Goal: Task Accomplishment & Management: Use online tool/utility

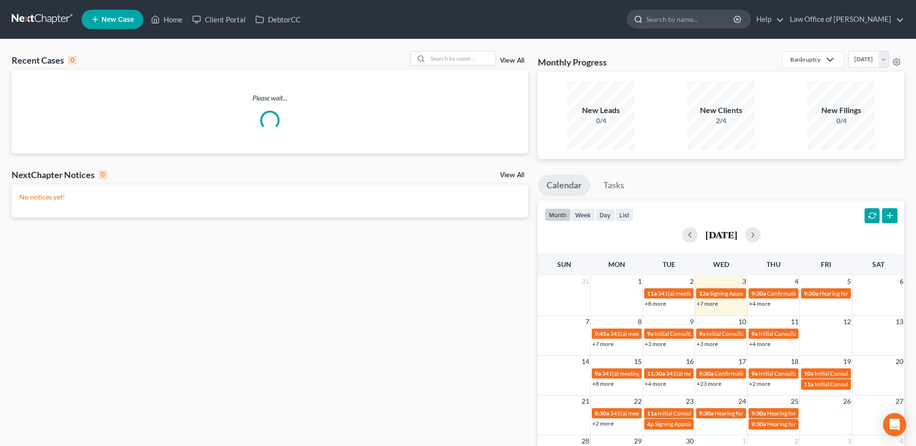
click at [676, 19] on input "search" at bounding box center [690, 19] width 89 height 18
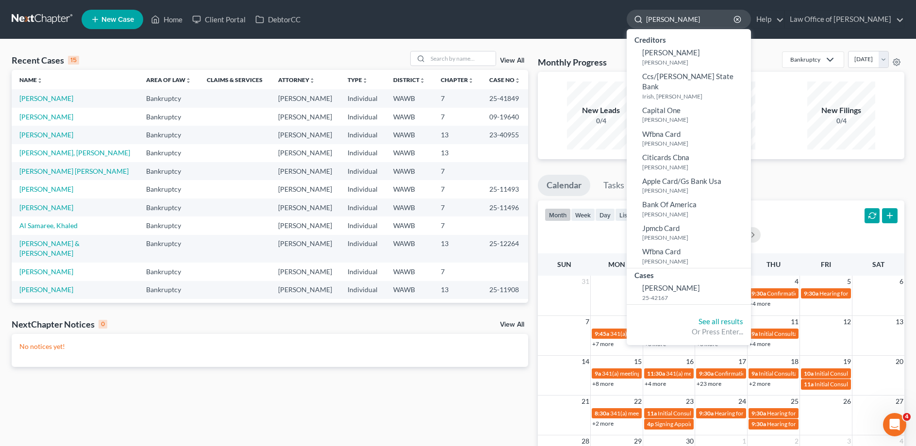
type input "[PERSON_NAME]"
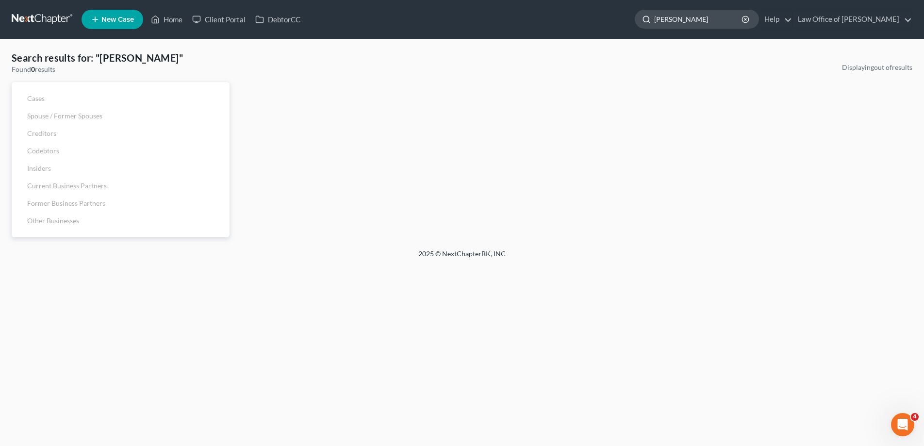
click at [683, 16] on input "[PERSON_NAME]" at bounding box center [698, 19] width 89 height 18
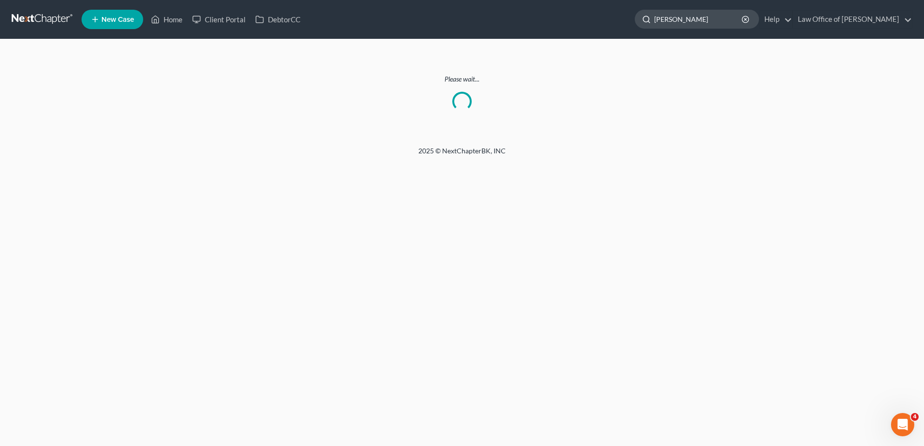
type input "[PERSON_NAME]"
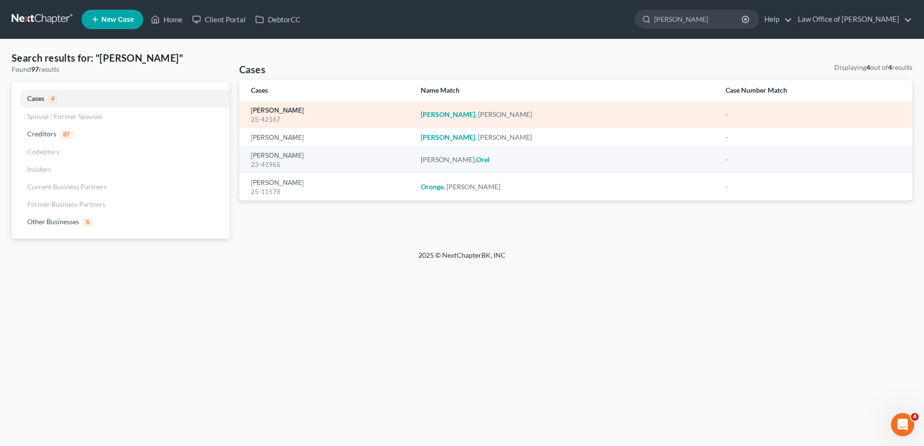
click at [279, 108] on link "[PERSON_NAME]" at bounding box center [277, 110] width 53 height 7
select select "6"
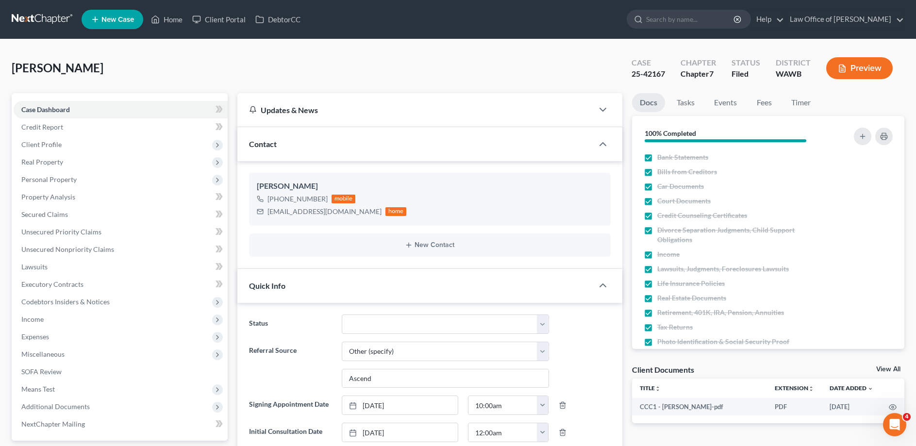
scroll to position [198, 0]
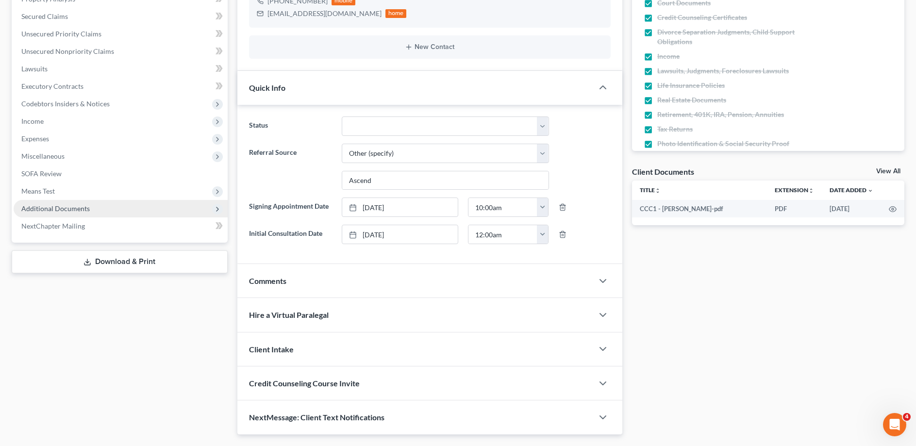
click at [49, 206] on span "Additional Documents" at bounding box center [55, 208] width 68 height 8
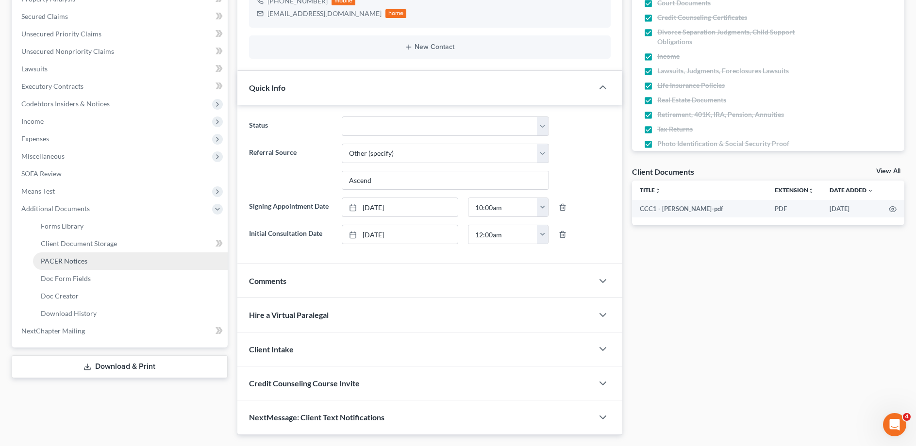
click at [46, 256] on link "PACER Notices" at bounding box center [130, 260] width 195 height 17
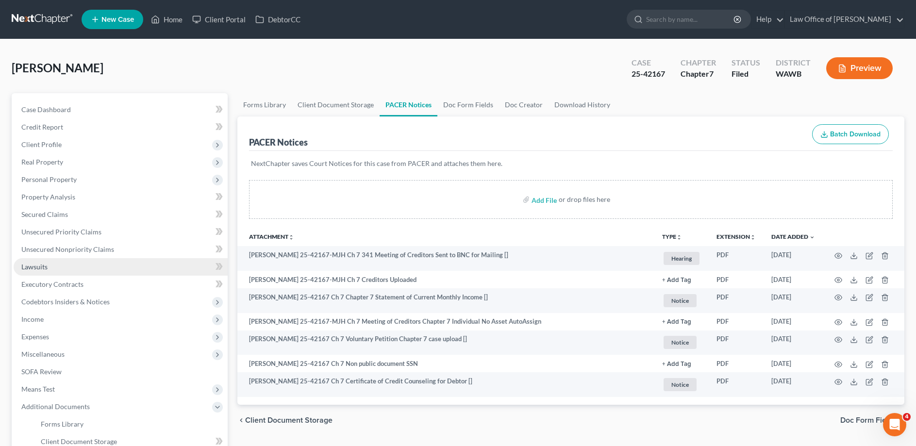
click at [68, 261] on link "Lawsuits" at bounding box center [121, 266] width 214 height 17
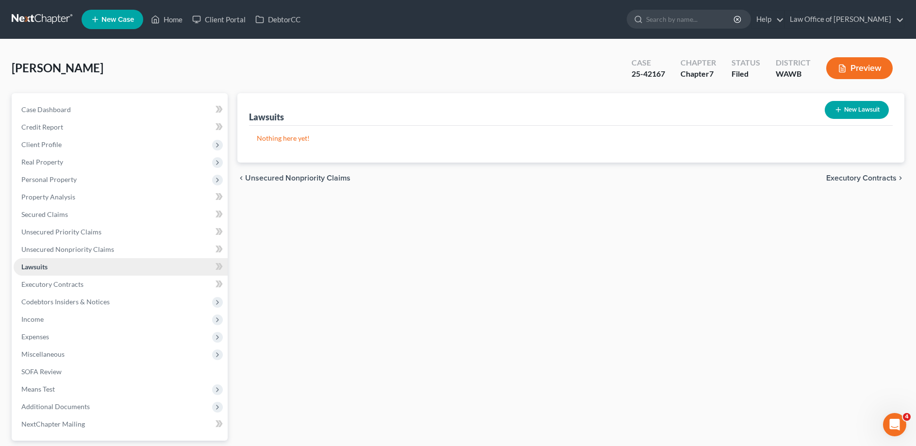
click at [14, 258] on link "Lawsuits" at bounding box center [121, 266] width 214 height 17
click at [50, 404] on span "Additional Documents" at bounding box center [55, 406] width 68 height 8
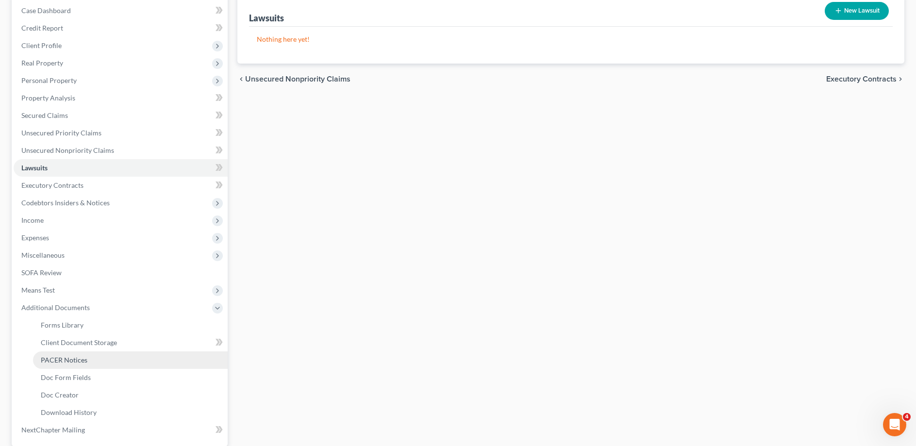
click at [51, 360] on span "PACER Notices" at bounding box center [64, 360] width 47 height 8
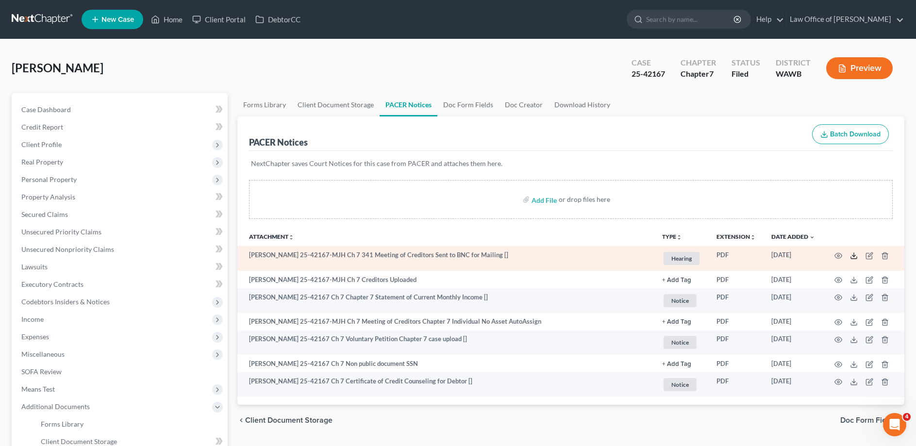
click at [855, 252] on icon at bounding box center [854, 256] width 8 height 8
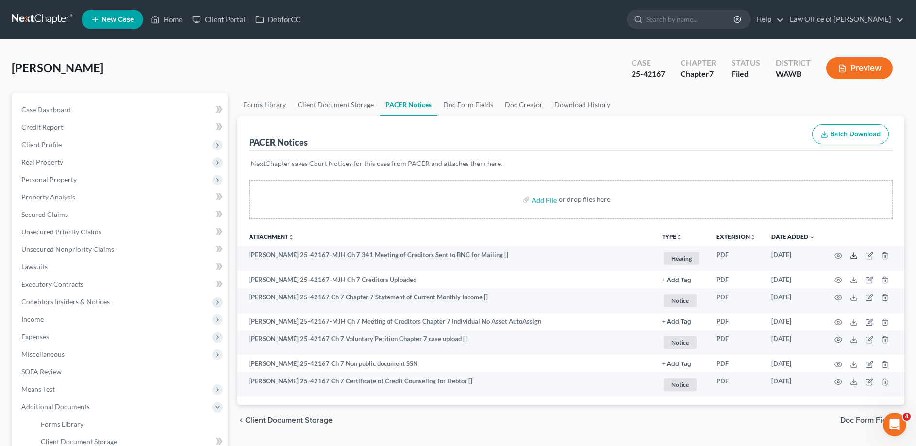
scroll to position [99, 0]
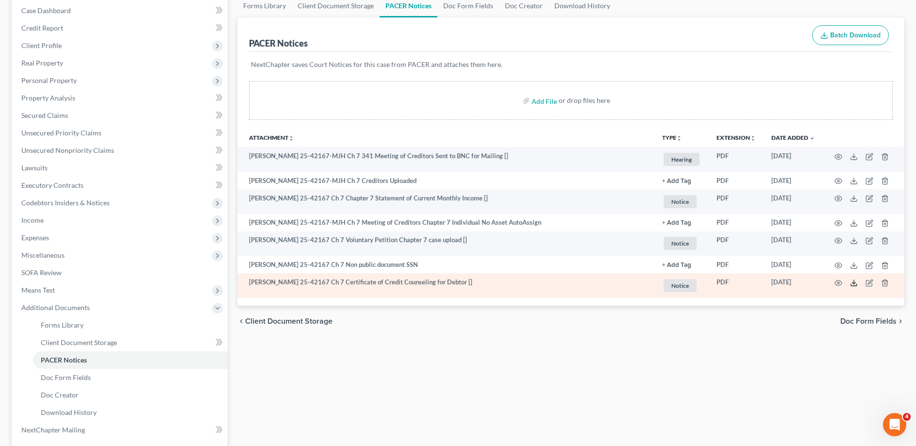
click at [855, 282] on icon at bounding box center [854, 283] width 8 height 8
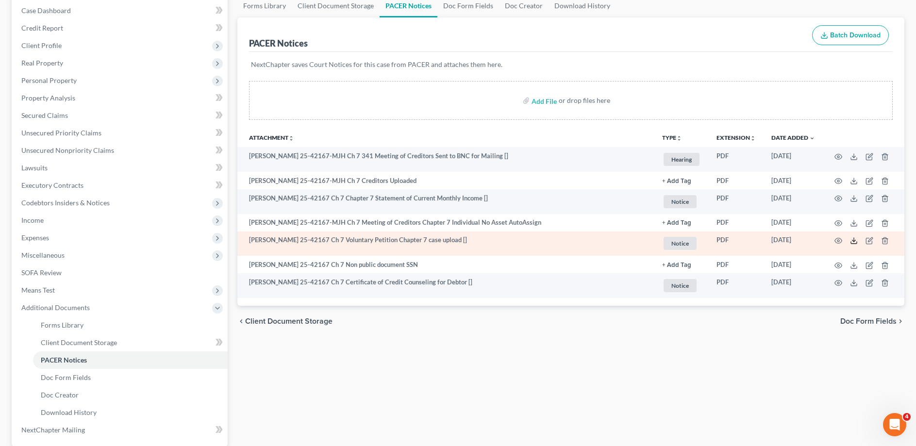
click at [851, 240] on icon at bounding box center [854, 241] width 8 height 8
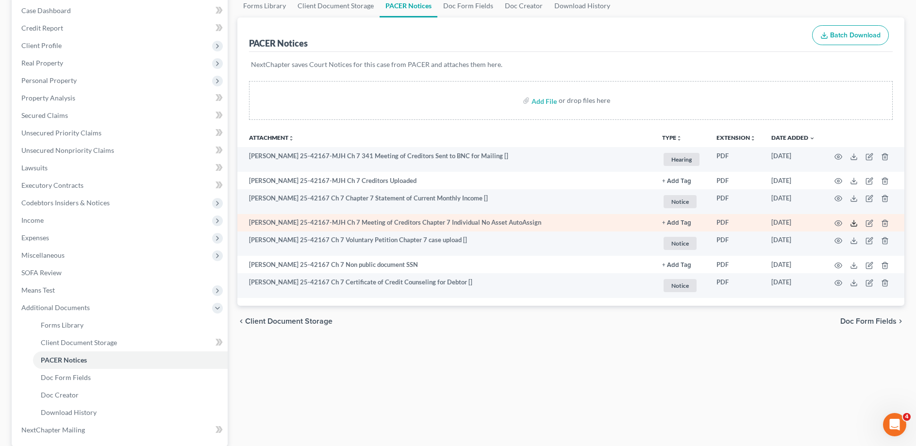
click at [853, 223] on icon at bounding box center [854, 223] width 8 height 8
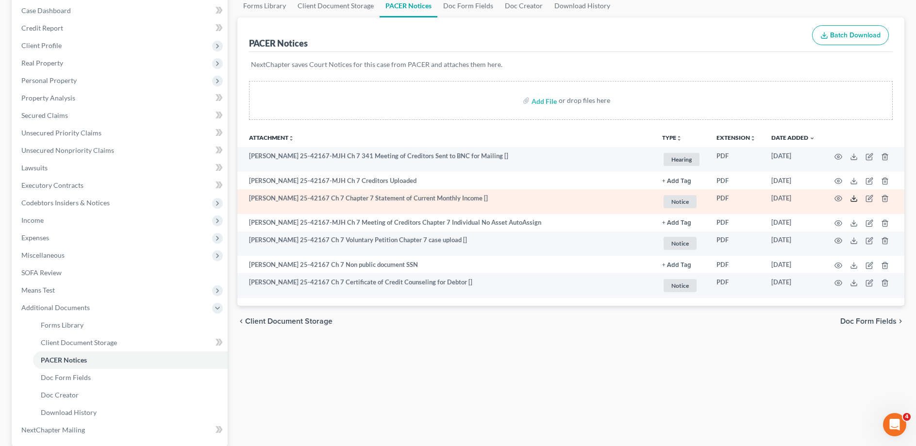
click at [852, 197] on icon at bounding box center [854, 199] width 8 height 8
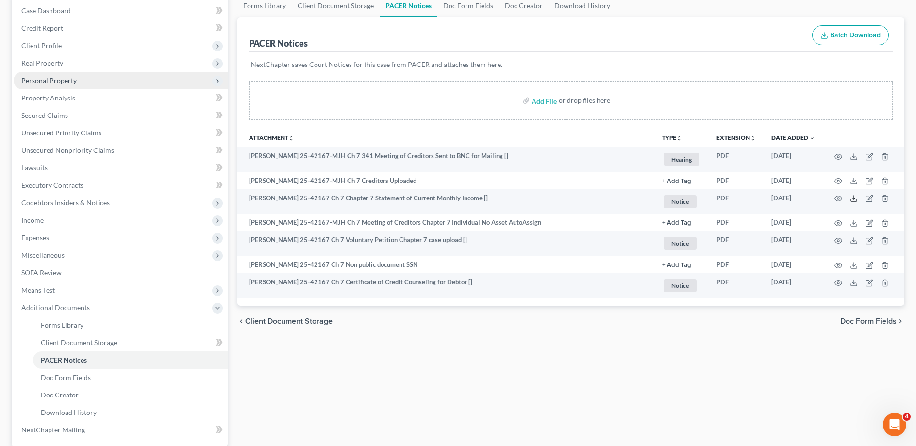
scroll to position [0, 0]
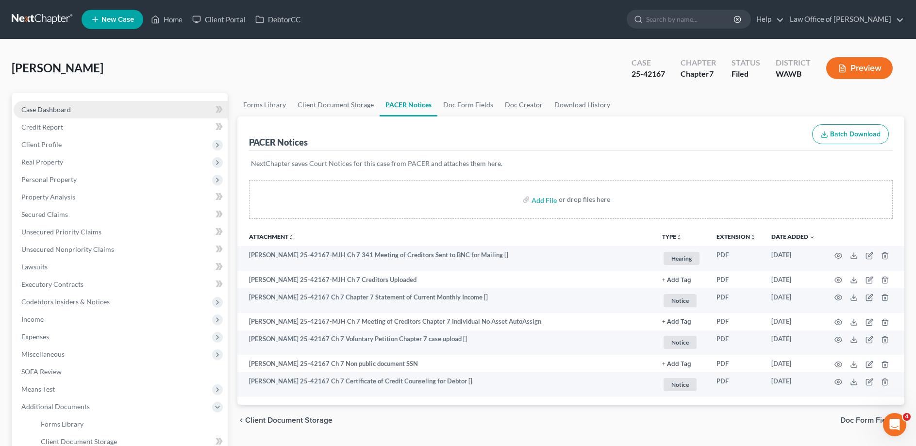
click at [39, 111] on span "Case Dashboard" at bounding box center [45, 109] width 49 height 8
select select "6"
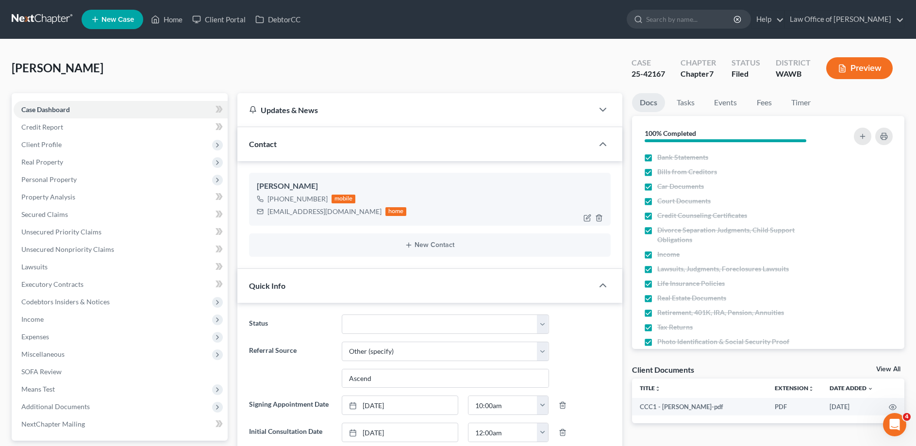
click at [325, 210] on div "[EMAIL_ADDRESS][DOMAIN_NAME]" at bounding box center [324, 212] width 114 height 10
drag, startPoint x: 340, startPoint y: 212, endPoint x: 265, endPoint y: 213, distance: 74.7
click at [265, 213] on div "[EMAIL_ADDRESS][DOMAIN_NAME] home" at bounding box center [332, 211] width 150 height 13
copy div "[EMAIL_ADDRESS][DOMAIN_NAME]"
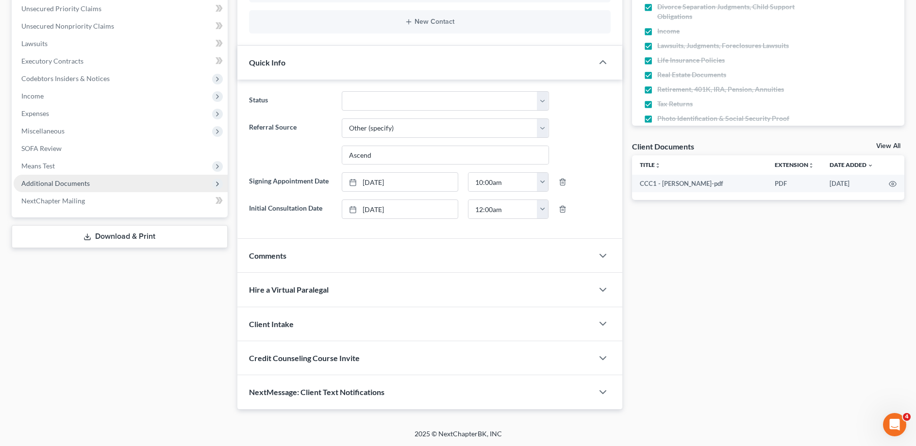
click at [66, 181] on span "Additional Documents" at bounding box center [55, 183] width 68 height 8
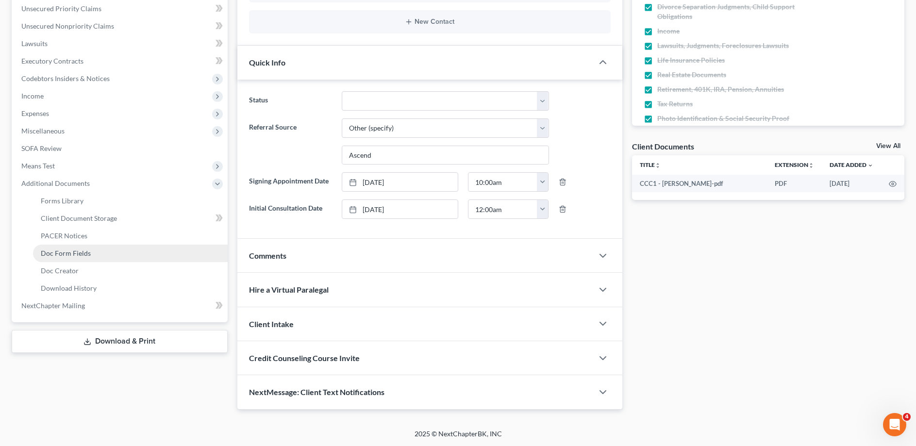
click at [72, 247] on link "Doc Form Fields" at bounding box center [130, 253] width 195 height 17
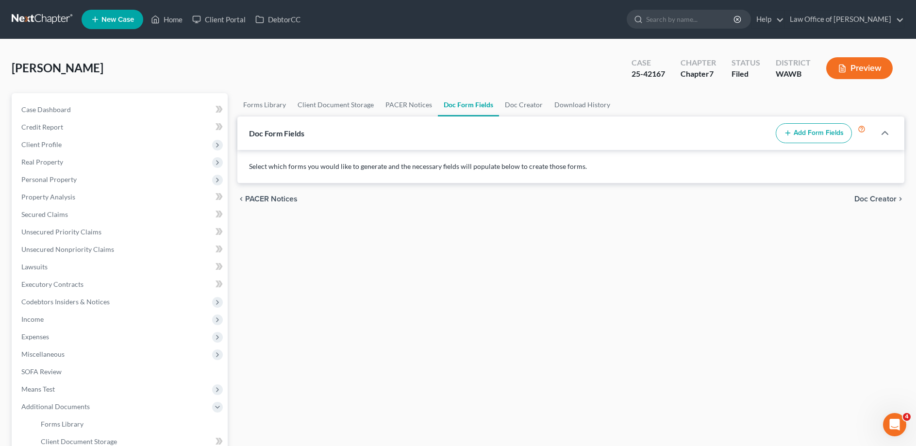
click at [806, 131] on button "Add Form Fields" at bounding box center [813, 133] width 76 height 20
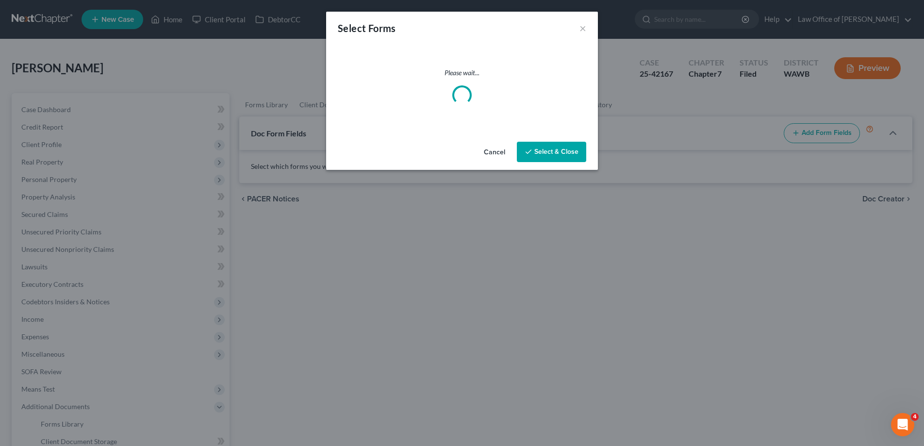
select select
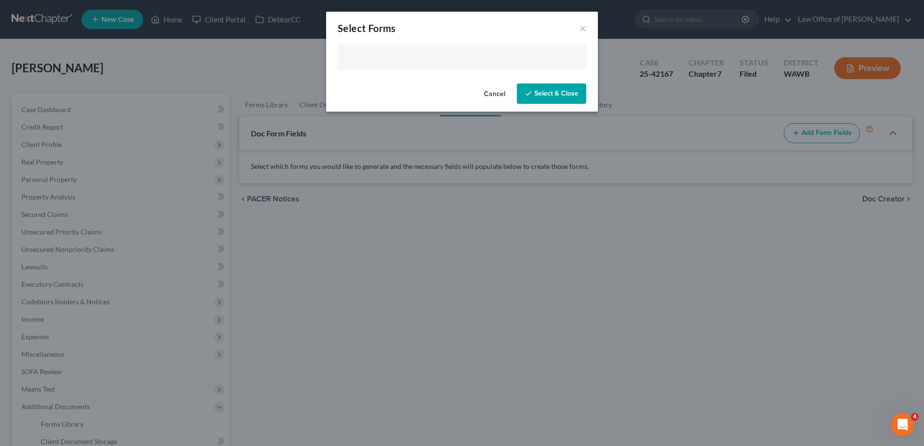
click at [374, 56] on input "text" at bounding box center [461, 58] width 235 height 15
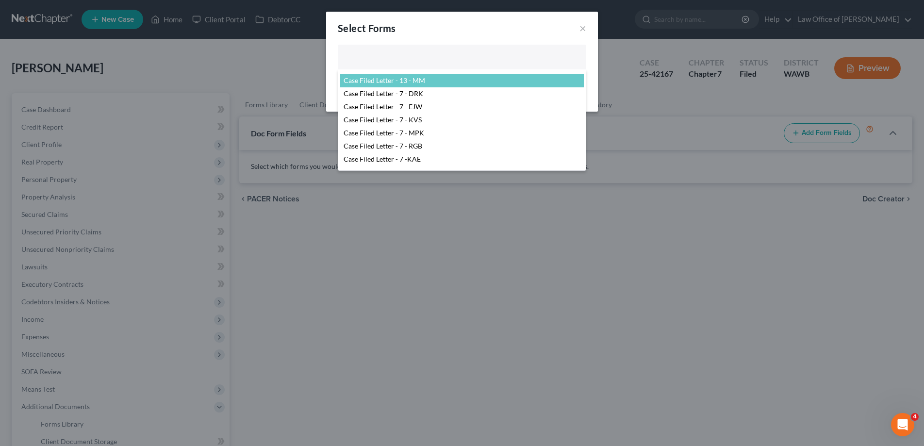
scroll to position [99, 0]
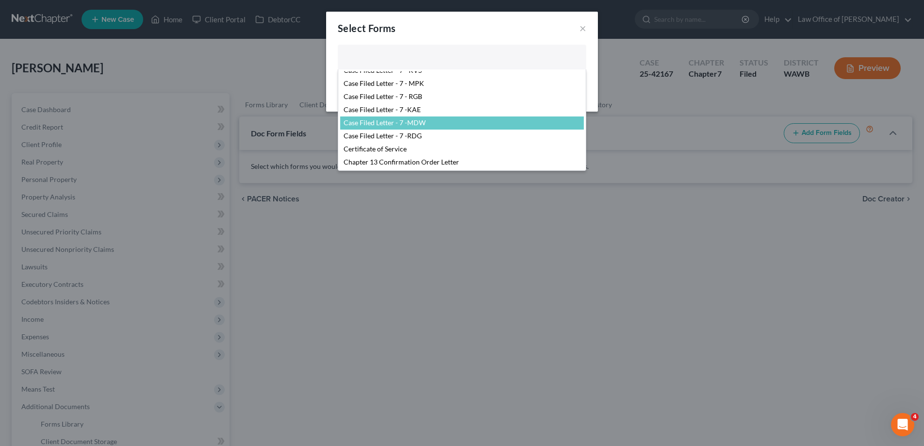
select select "105002"
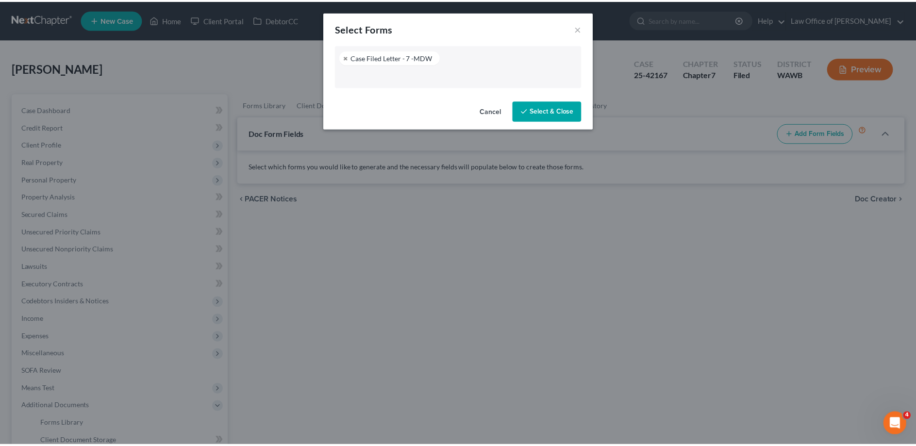
scroll to position [112, 0]
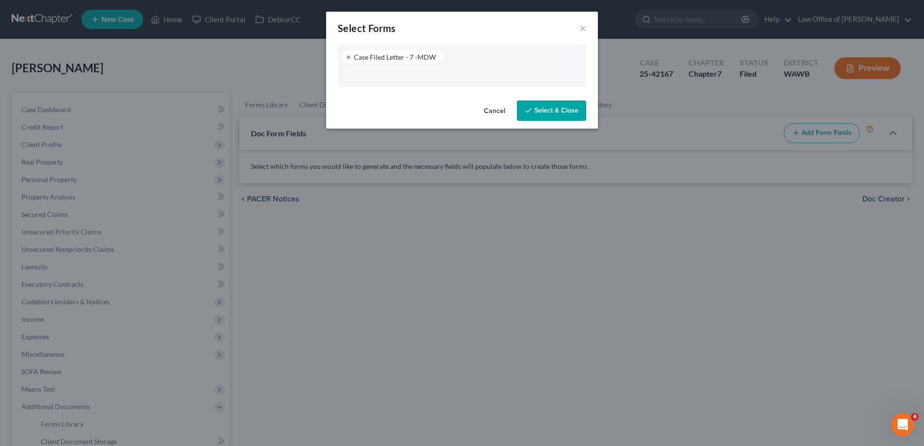
click at [545, 107] on button "Select & Close" at bounding box center [551, 110] width 69 height 20
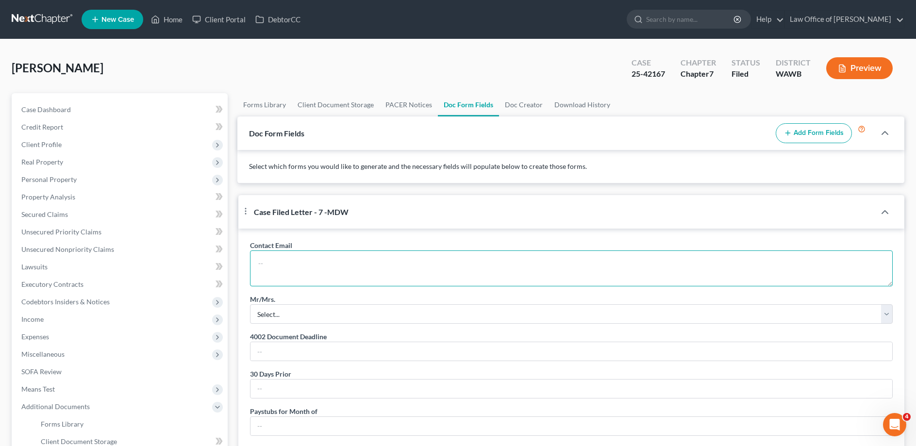
click at [297, 274] on textarea at bounding box center [571, 268] width 642 height 36
paste textarea "[EMAIL_ADDRESS][DOMAIN_NAME]"
type textarea "[EMAIL_ADDRESS][DOMAIN_NAME]"
select select "0"
type input "[DATE]"
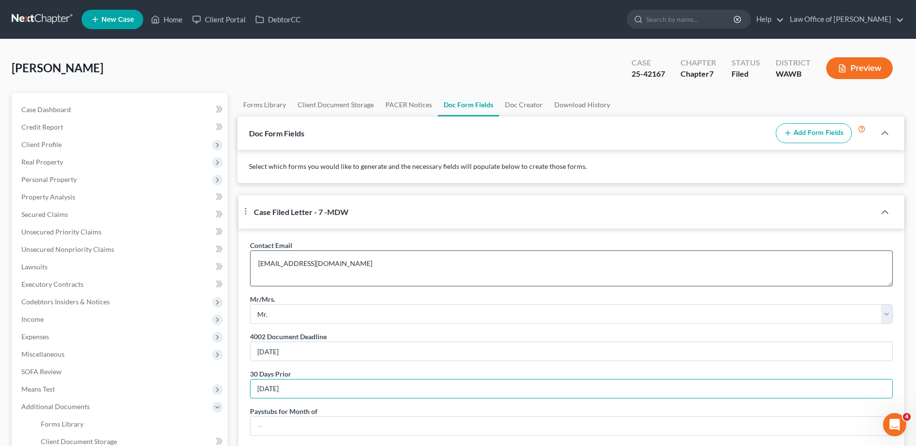
type input "[DATE]"
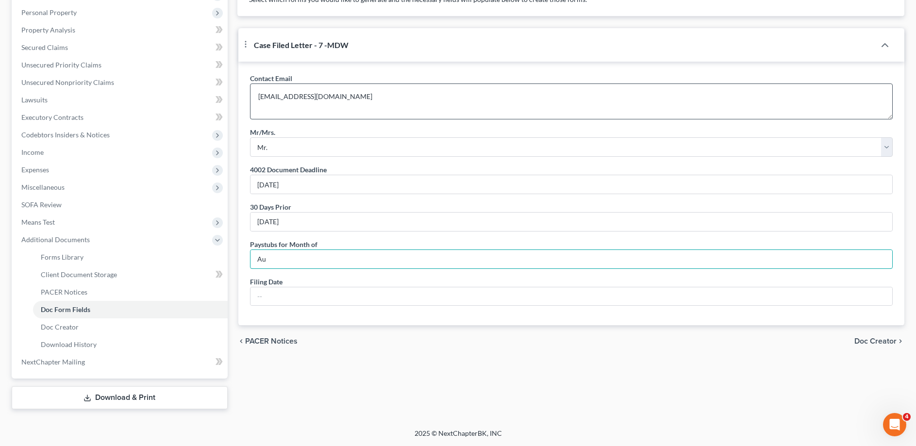
type input "A"
type input "September"
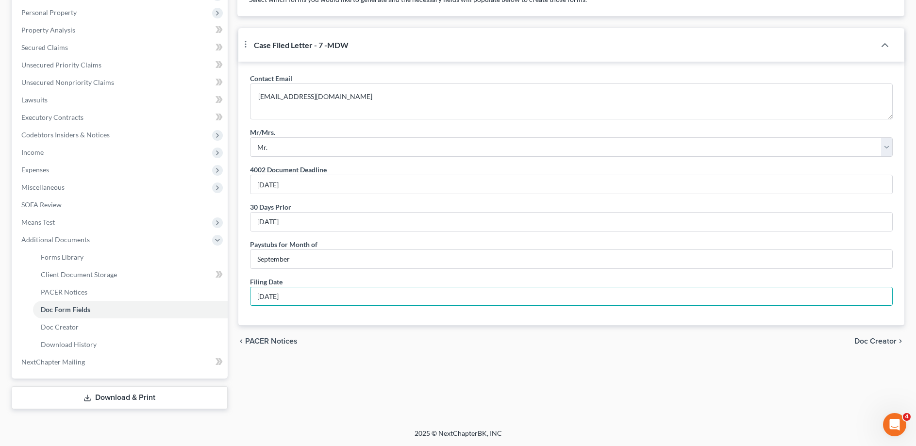
type input "[DATE]"
click at [866, 345] on span "Doc Creator" at bounding box center [875, 341] width 42 height 8
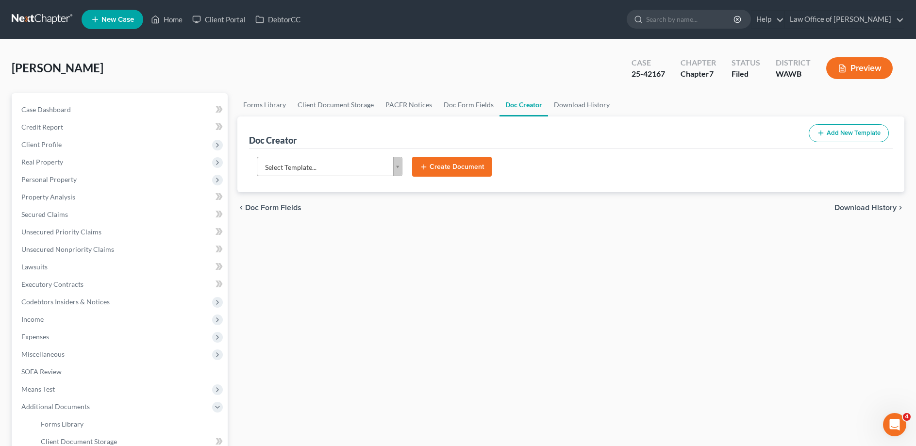
click at [331, 164] on body "Home New Case Client Portal DebtorCC Law Office of [PERSON_NAME] [EMAIL_ADDRESS…" at bounding box center [458, 306] width 916 height 613
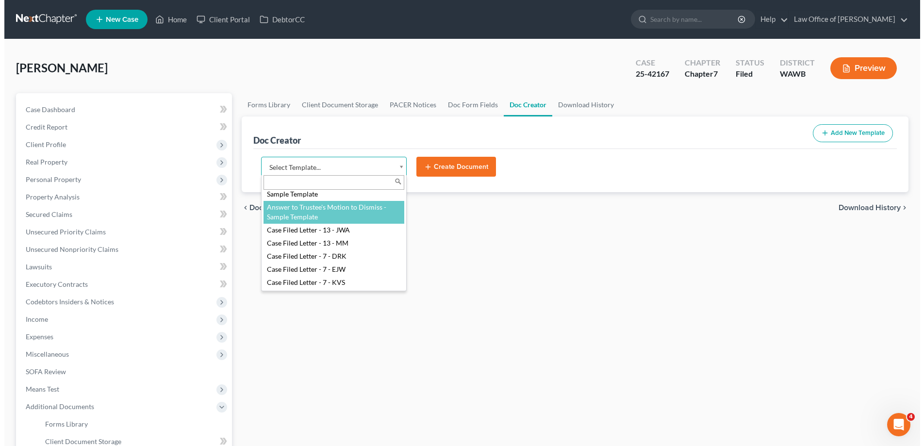
scroll to position [99, 0]
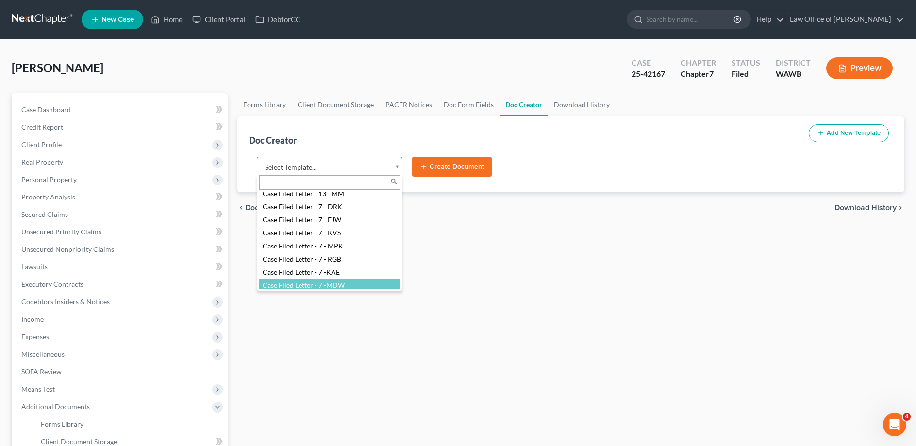
select select "105002"
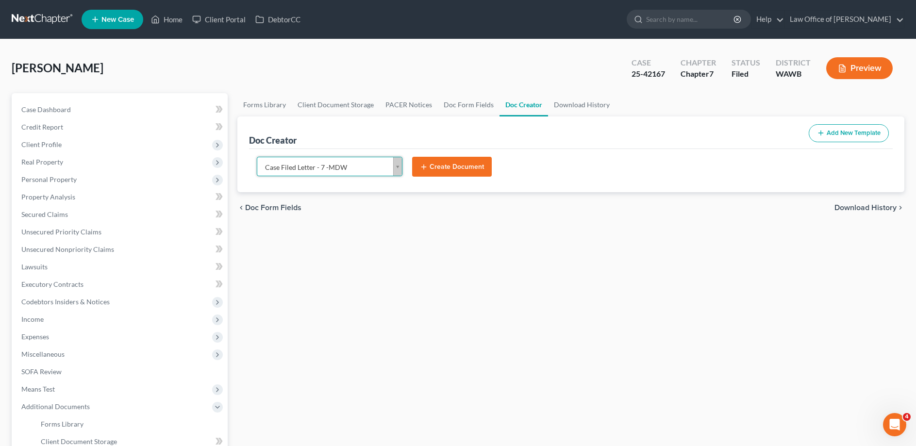
click at [456, 162] on button "Create Document" at bounding box center [452, 167] width 80 height 20
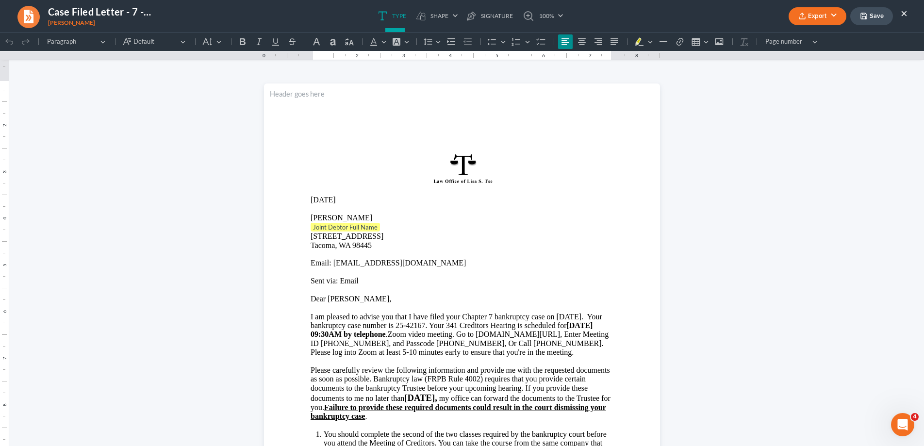
scroll to position [0, 0]
click at [391, 225] on p "Joint Debtor Full Name" at bounding box center [462, 228] width 303 height 10
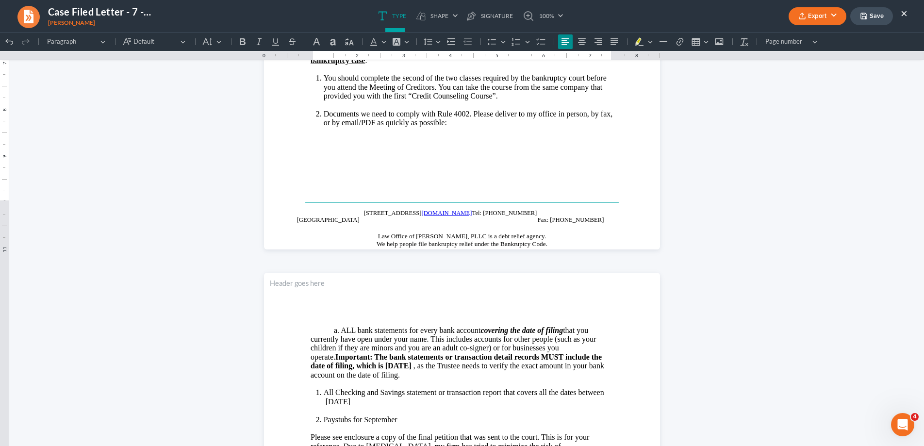
scroll to position [544, 0]
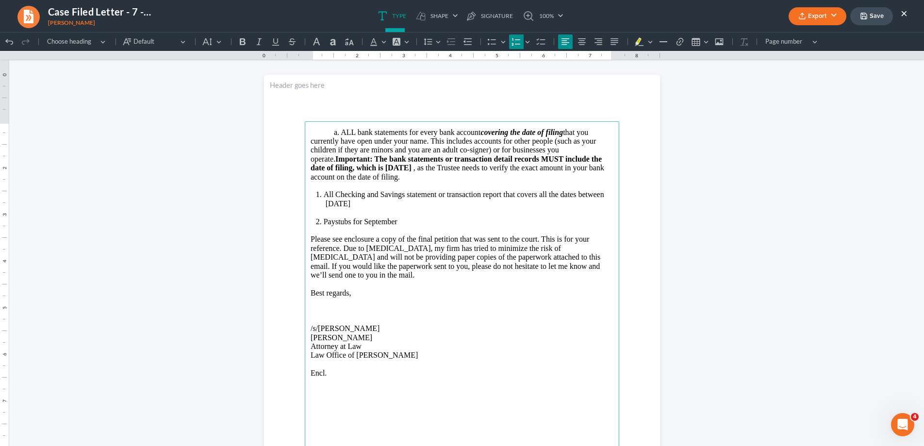
click at [374, 202] on li "All Checking and Savings statement or transaction report that covers all the da…" at bounding box center [469, 199] width 290 height 18
click at [818, 19] on button "Export" at bounding box center [818, 16] width 58 height 18
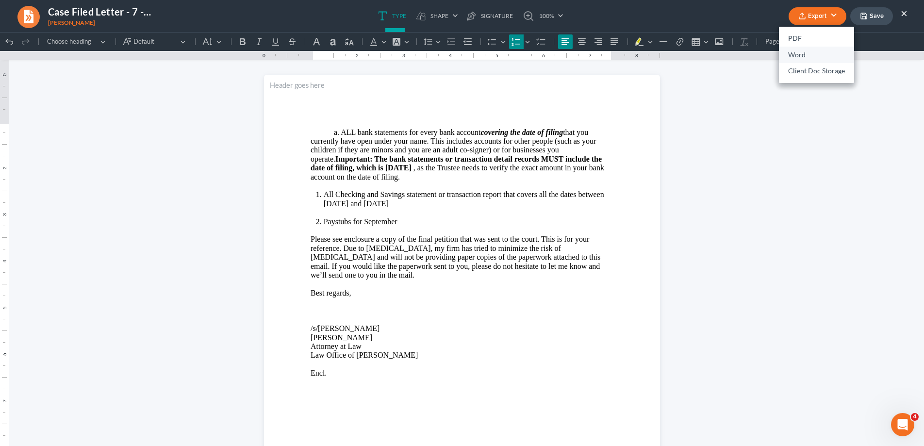
click at [800, 55] on link "Word" at bounding box center [816, 55] width 75 height 16
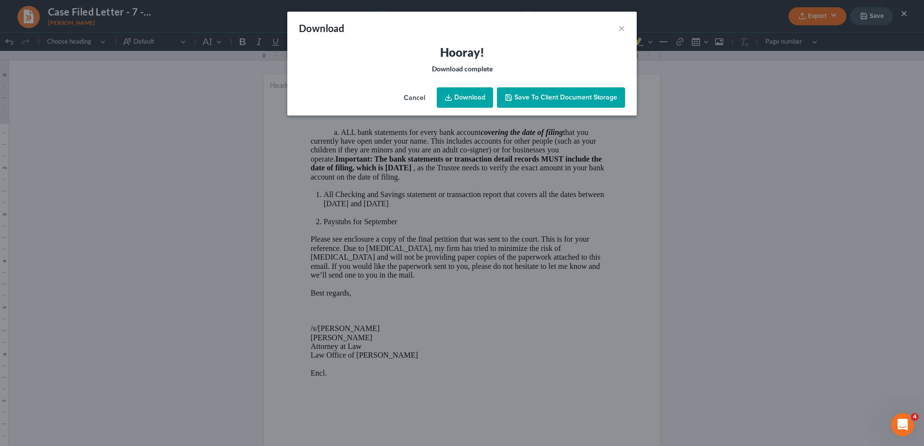
click at [468, 96] on link "Download" at bounding box center [465, 97] width 56 height 20
click at [624, 28] on button "×" at bounding box center [621, 28] width 7 height 12
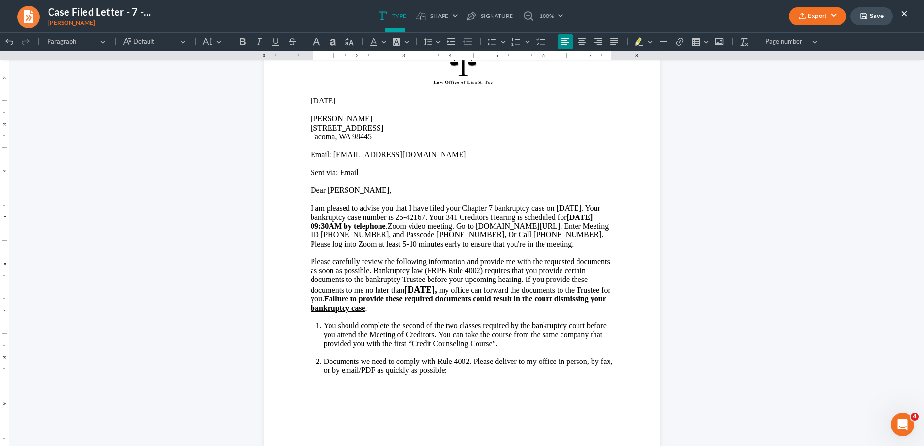
scroll to position [49, 0]
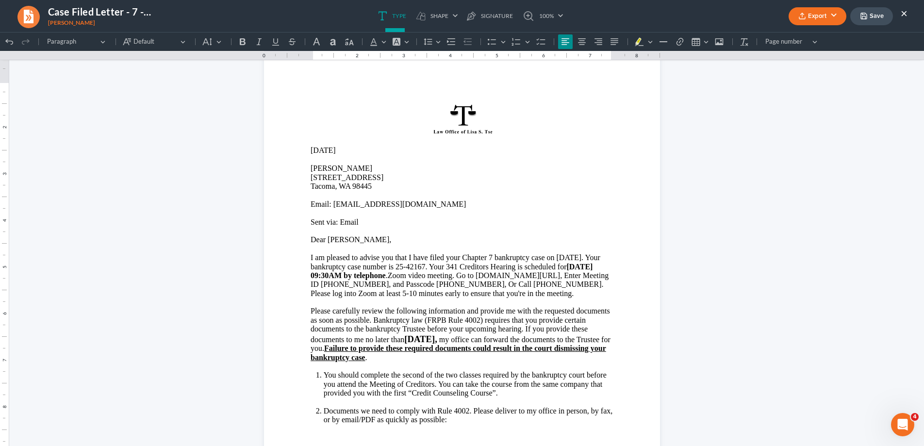
click at [814, 18] on button "Export" at bounding box center [818, 16] width 58 height 18
click at [805, 58] on link "Word" at bounding box center [816, 55] width 75 height 16
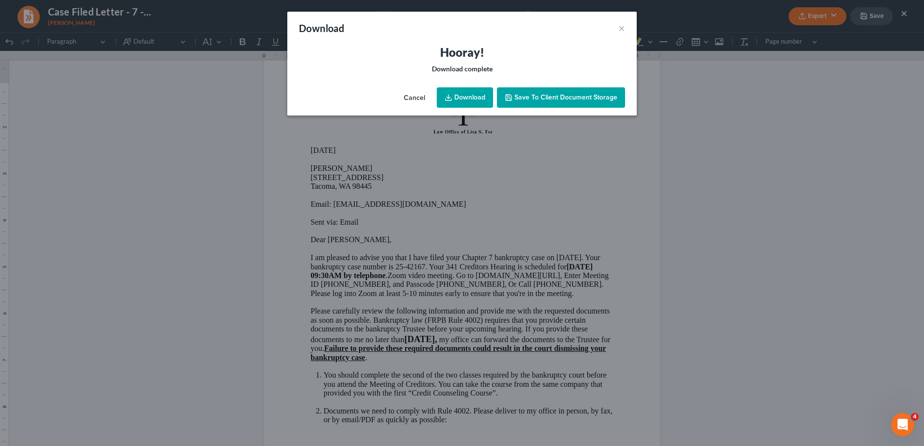
click at [459, 97] on link "Download" at bounding box center [465, 97] width 56 height 20
click at [622, 27] on button "×" at bounding box center [621, 28] width 7 height 12
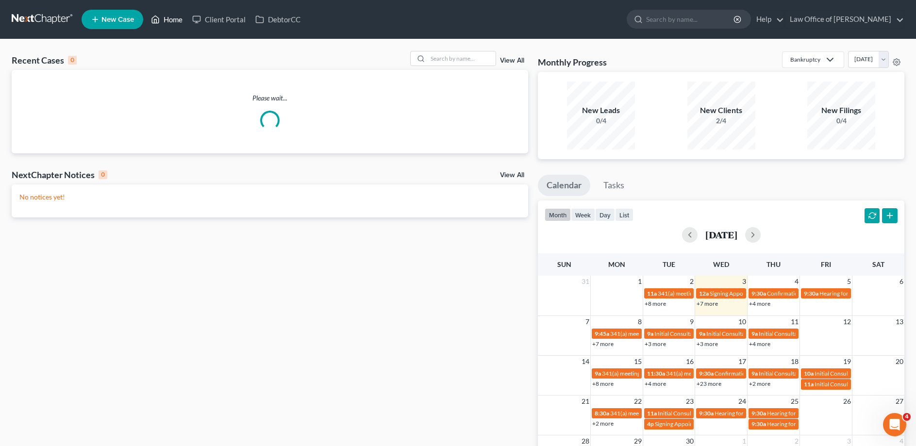
click at [183, 20] on link "Home" at bounding box center [166, 19] width 41 height 17
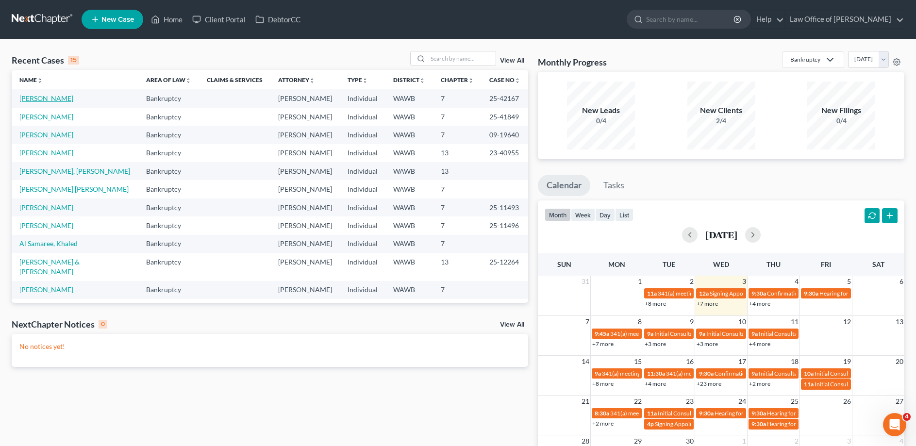
click at [32, 97] on link "[PERSON_NAME]" at bounding box center [46, 98] width 54 height 8
select select "6"
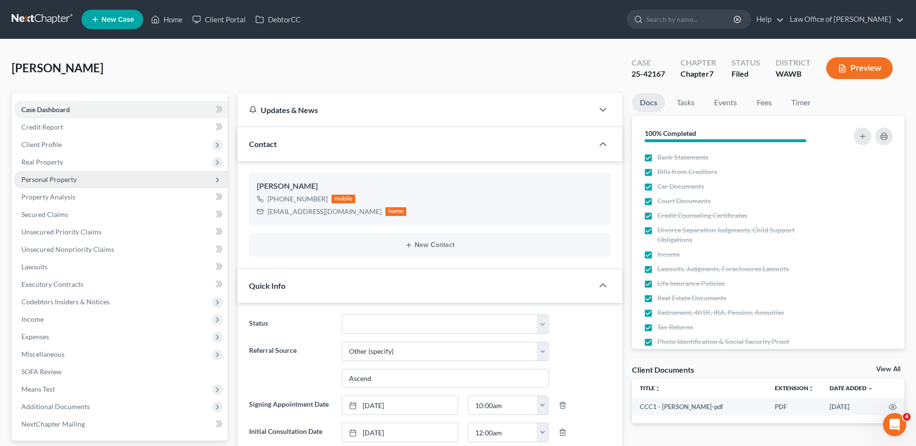
click at [50, 180] on span "Personal Property" at bounding box center [48, 179] width 55 height 8
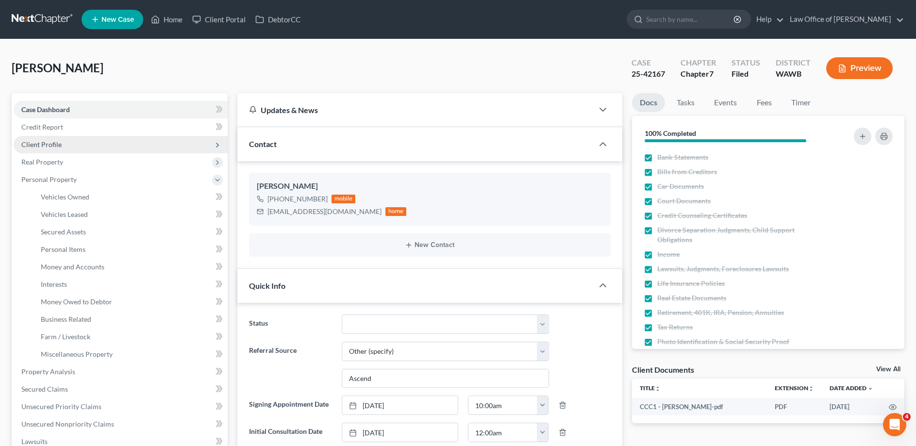
click at [42, 139] on span "Client Profile" at bounding box center [121, 144] width 214 height 17
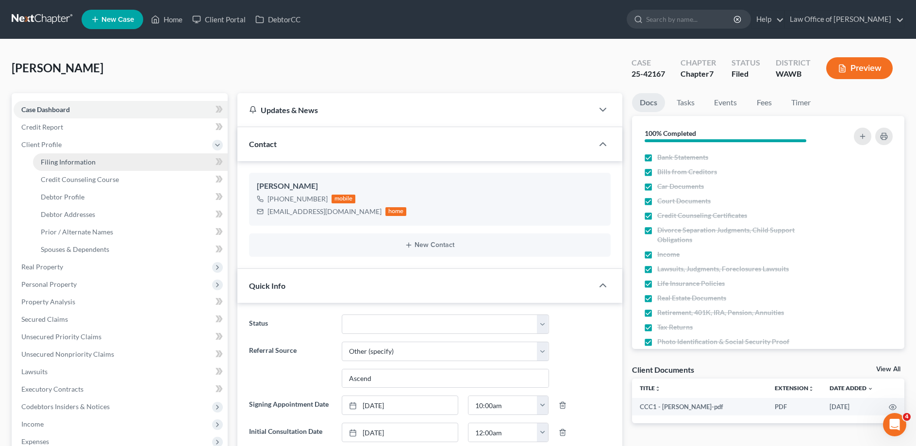
click at [53, 161] on span "Filing Information" at bounding box center [68, 162] width 55 height 8
select select "1"
select select "0"
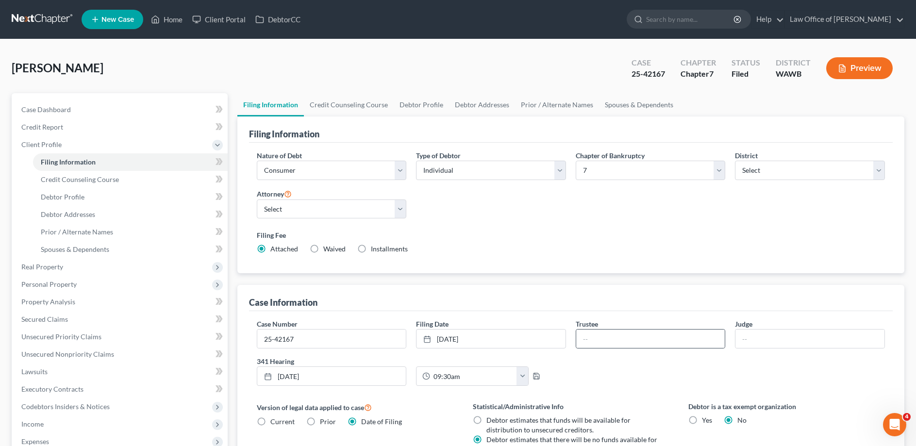
click at [597, 329] on div at bounding box center [651, 338] width 150 height 19
click at [597, 335] on input "text" at bounding box center [650, 338] width 149 height 18
type input "Mark D. Waldron"
type input "Mary Jo Heston"
click at [173, 17] on link "Home" at bounding box center [166, 19] width 41 height 17
